Goal: Task Accomplishment & Management: Use online tool/utility

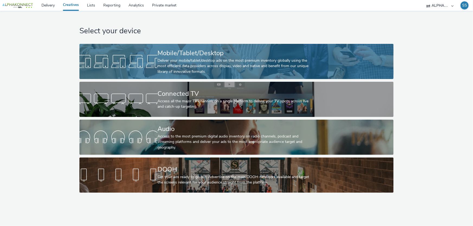
click at [207, 63] on div "Deliver your mobile/tablet/desktop ads on the most premium inventory globally u…" at bounding box center [236, 66] width 156 height 17
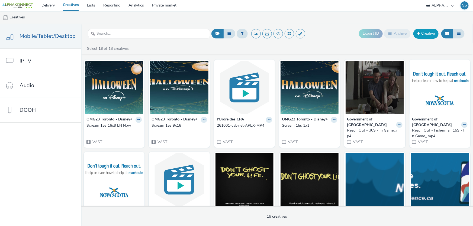
click at [436, 30] on link "Creative" at bounding box center [426, 34] width 25 height 10
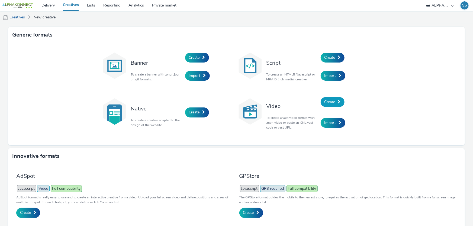
click at [329, 101] on span "Create" at bounding box center [330, 102] width 11 height 5
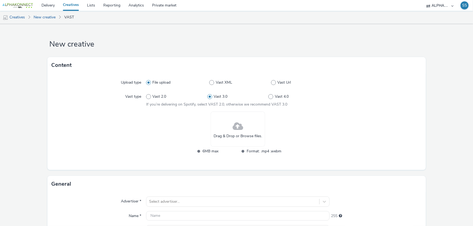
click at [226, 135] on span "Drag & Drop or Browse files." at bounding box center [238, 136] width 49 height 5
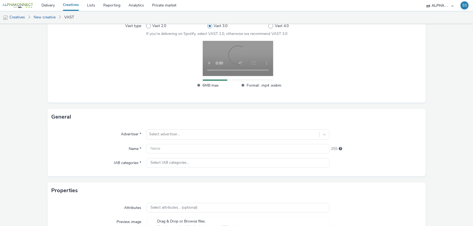
scroll to position [74, 0]
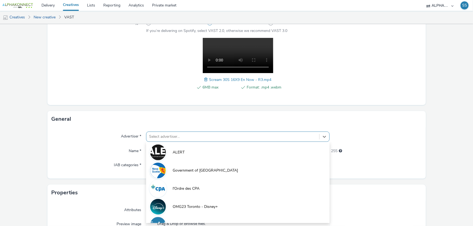
click at [171, 138] on div "option ALERT focused, 1 of 6. 6 results available. Use Up and Down to choose op…" at bounding box center [238, 137] width 184 height 10
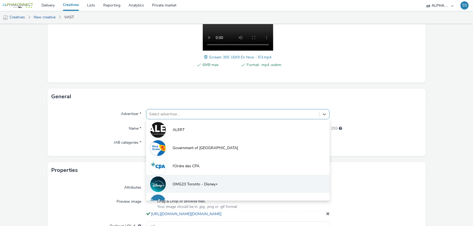
click at [189, 185] on span "OMG23 Toronto - Disney+" at bounding box center [195, 184] width 45 height 5
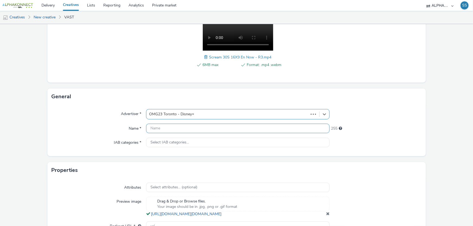
click at [155, 128] on input "text" at bounding box center [238, 128] width 184 height 9
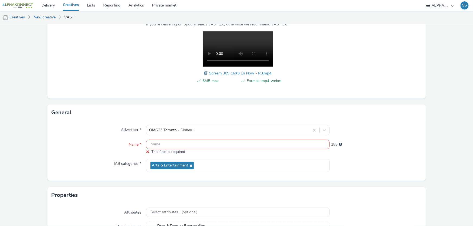
scroll to position [72, 0]
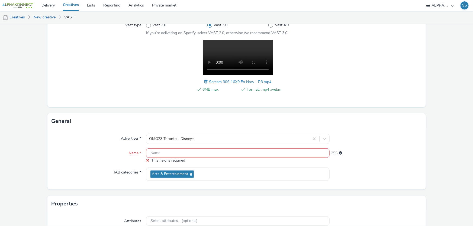
paste input "Scream 30s 16x9 EN Now"
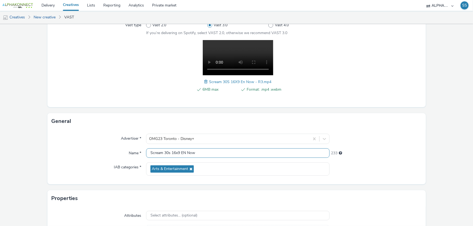
drag, startPoint x: 196, startPoint y: 152, endPoint x: 180, endPoint y: 152, distance: 15.5
click at [180, 152] on input "Scream 30s 16x9 EN Now" at bounding box center [238, 153] width 184 height 9
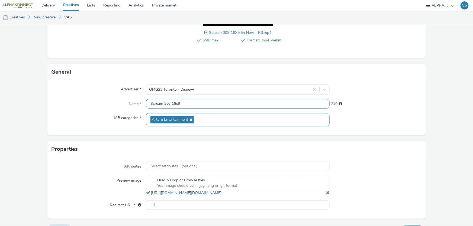
scroll to position [138, 0]
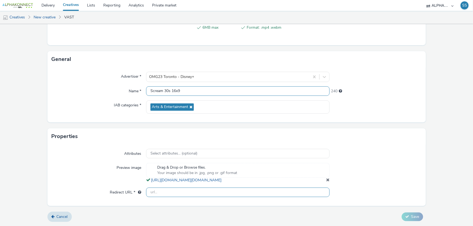
type input "Scream 30s 16x9"
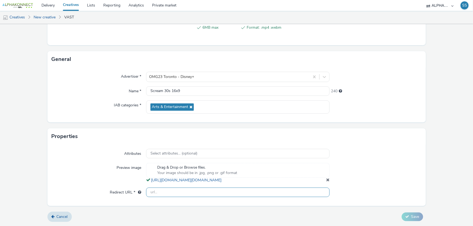
click at [175, 194] on input "text" at bounding box center [238, 192] width 184 height 9
type input "[URL][DOMAIN_NAME]"
click at [411, 216] on span "Save" at bounding box center [415, 217] width 8 height 5
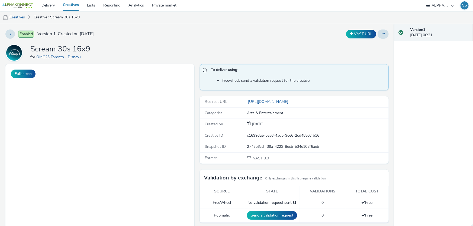
click at [47, 19] on link "Creative : Scream 30s 16x9" at bounding box center [57, 17] width 52 height 13
click at [17, 19] on link "Creatives" at bounding box center [14, 17] width 28 height 13
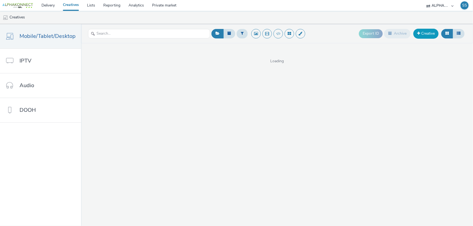
click at [427, 32] on link "Creative" at bounding box center [426, 34] width 25 height 10
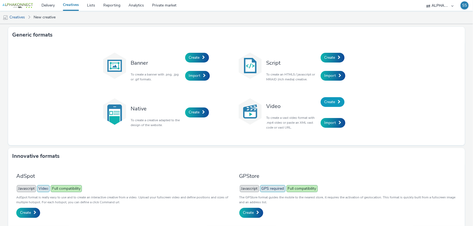
click at [329, 101] on span "Create" at bounding box center [330, 102] width 11 height 5
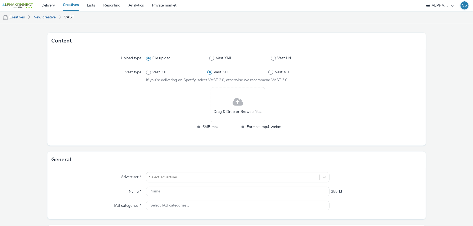
scroll to position [49, 0]
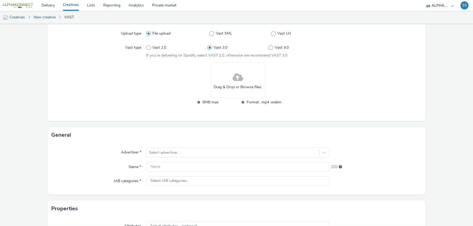
click at [233, 84] on span at bounding box center [238, 78] width 11 height 14
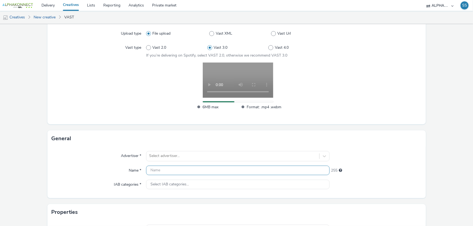
click at [161, 171] on input "text" at bounding box center [238, 170] width 184 height 9
paste input "Scream 30S 1X1 En"
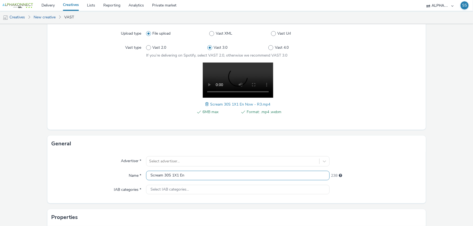
drag, startPoint x: 186, startPoint y: 172, endPoint x: 179, endPoint y: 175, distance: 7.7
click at [179, 175] on input "Scream 30S 1X1 En" at bounding box center [238, 175] width 184 height 9
type input "Scream 30S 1X1"
click at [168, 159] on div "Select advertiser..." at bounding box center [238, 161] width 184 height 10
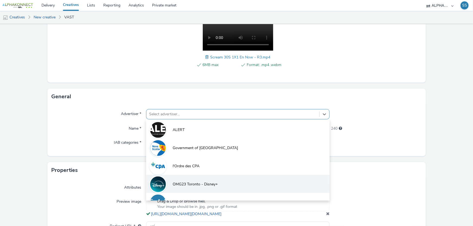
click at [180, 184] on span "OMG23 Toronto - Disney+" at bounding box center [195, 184] width 45 height 5
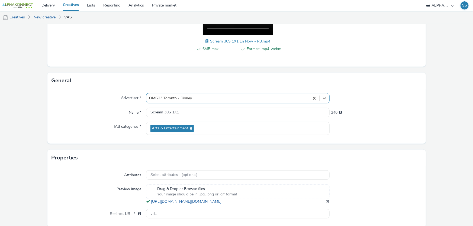
scroll to position [121, 0]
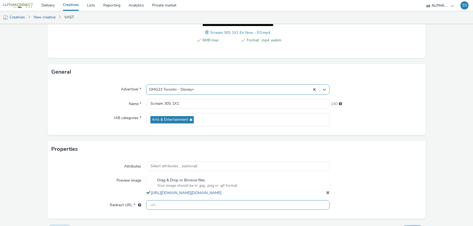
click at [162, 210] on input "text" at bounding box center [238, 205] width 184 height 9
type input "[URL][DOMAIN_NAME]"
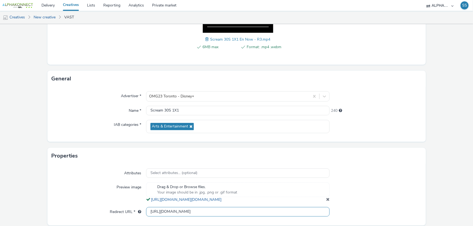
scroll to position [138, 0]
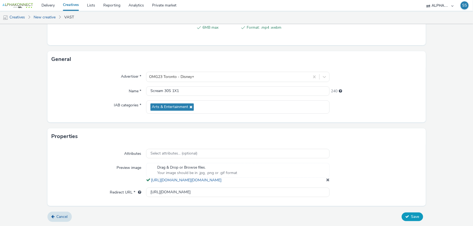
click at [411, 216] on span "Save" at bounding box center [415, 217] width 8 height 5
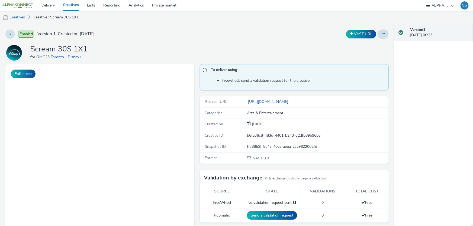
click at [21, 18] on link "Creatives" at bounding box center [14, 17] width 28 height 13
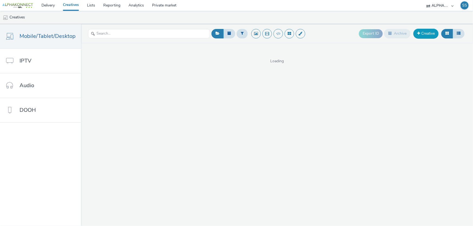
click at [417, 33] on link "Creative" at bounding box center [426, 34] width 25 height 10
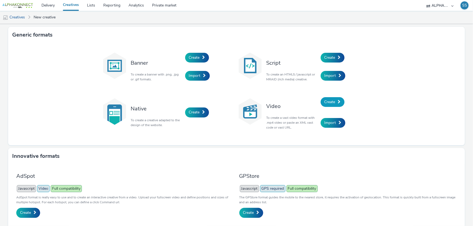
click at [329, 102] on span "Create" at bounding box center [330, 102] width 11 height 5
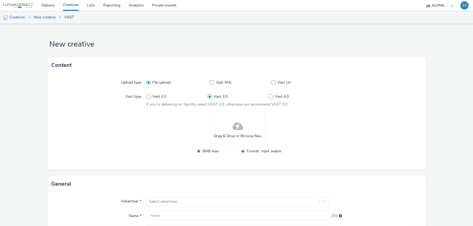
click at [235, 142] on div "Drag & Drop or Browse files." at bounding box center [238, 129] width 55 height 35
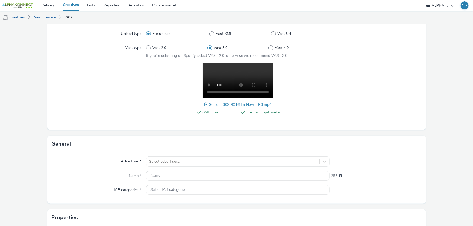
scroll to position [49, 0]
click at [164, 162] on div "Select advertiser..." at bounding box center [238, 161] width 184 height 10
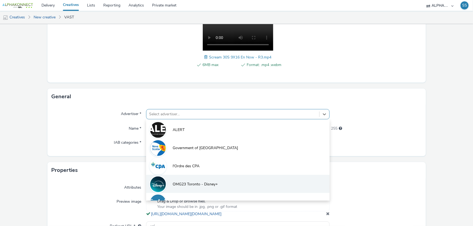
click at [199, 180] on li "OMG23 Toronto - Disney+" at bounding box center [238, 184] width 184 height 18
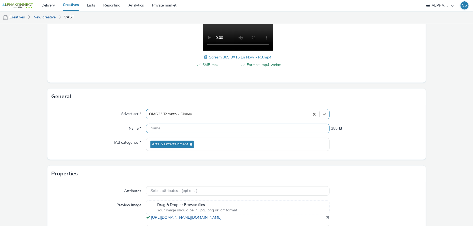
click at [175, 132] on input "text" at bounding box center [238, 128] width 184 height 9
type input "v"
paste input "Scream 30S 1X1 En"
drag, startPoint x: 197, startPoint y: 129, endPoint x: 171, endPoint y: 130, distance: 26.3
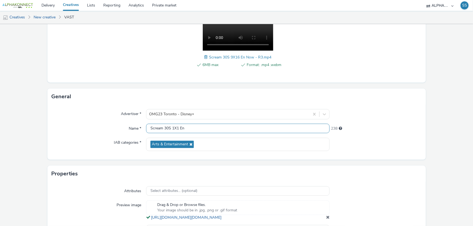
click at [171, 130] on input "Scream 30S 1X1 En" at bounding box center [238, 128] width 184 height 9
type input "Scream 30S 9x16"
click at [350, 139] on div at bounding box center [376, 144] width 92 height 13
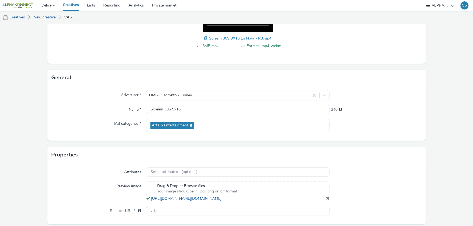
scroll to position [138, 0]
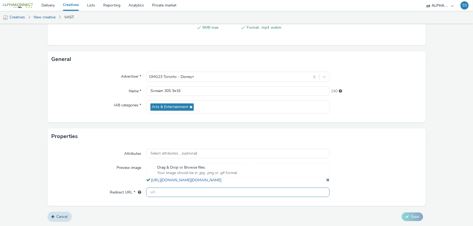
click at [166, 195] on input "text" at bounding box center [238, 192] width 184 height 9
type input "[URL][DOMAIN_NAME]"
click at [415, 218] on span "Save" at bounding box center [415, 217] width 8 height 5
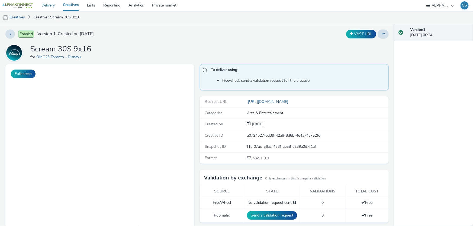
click at [54, 6] on link "Delivery" at bounding box center [47, 5] width 21 height 11
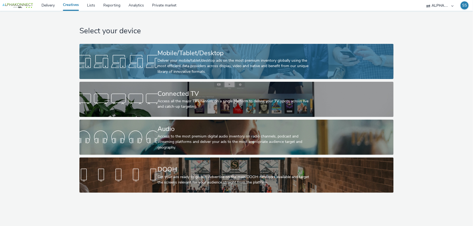
click at [182, 67] on div "Deliver your mobile/tablet/desktop ads on the most premium inventory globally u…" at bounding box center [236, 66] width 156 height 17
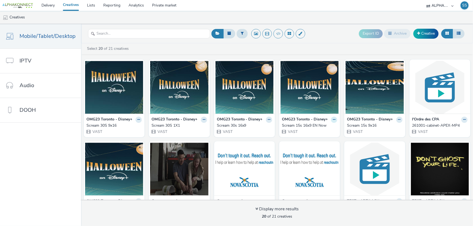
click at [331, 120] on button at bounding box center [334, 120] width 6 height 6
click at [308, 129] on link "Edit" at bounding box center [317, 129] width 41 height 11
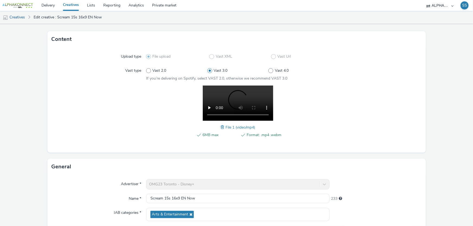
scroll to position [74, 0]
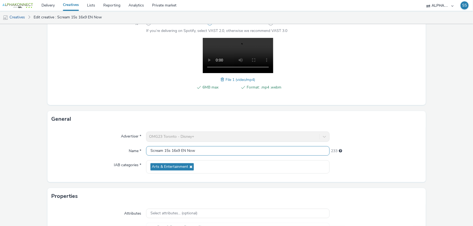
drag, startPoint x: 199, startPoint y: 150, endPoint x: 181, endPoint y: 151, distance: 17.9
click at [181, 151] on input "Scream 15s 16x9 EN Now" at bounding box center [238, 150] width 184 height 9
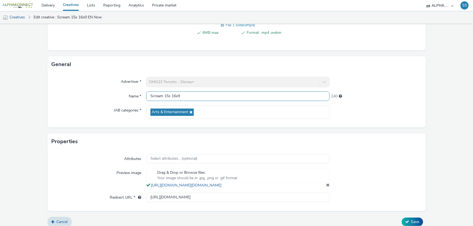
scroll to position [138, 0]
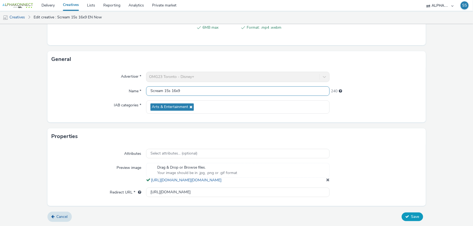
type input "Scream 15s 16x9"
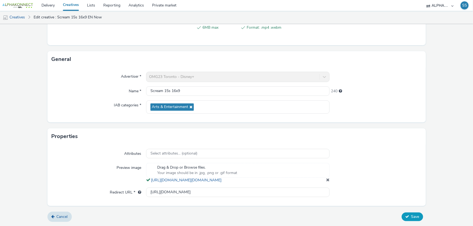
click at [404, 220] on button "Save" at bounding box center [412, 217] width 21 height 9
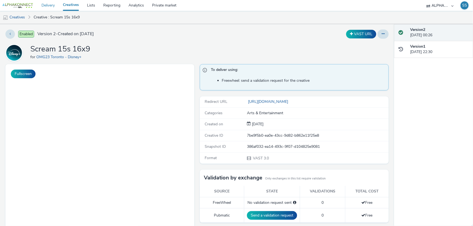
click at [56, 4] on link "Delivery" at bounding box center [47, 5] width 21 height 11
